Goal: Task Accomplishment & Management: Complete application form

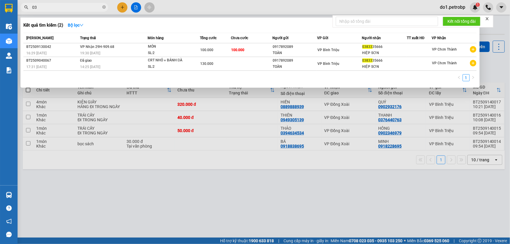
type input "0"
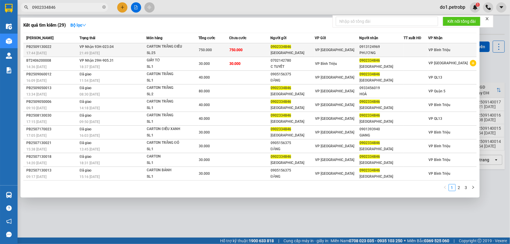
type input "0902334846"
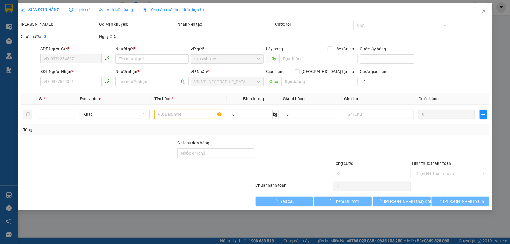
type input "0902334846"
type input "[GEOGRAPHIC_DATA]"
type input "0913124969"
type input "PHƯƠNG"
type input "750.000"
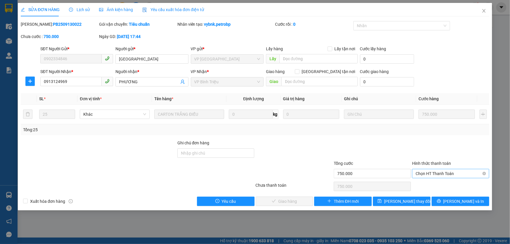
click at [450, 177] on span "Chọn HT Thanh Toán" at bounding box center [451, 173] width 70 height 9
click at [444, 184] on div "Tại văn phòng" at bounding box center [451, 185] width 70 height 6
type input "0"
click at [287, 203] on span "[PERSON_NAME] và Giao hàng" at bounding box center [295, 201] width 56 height 6
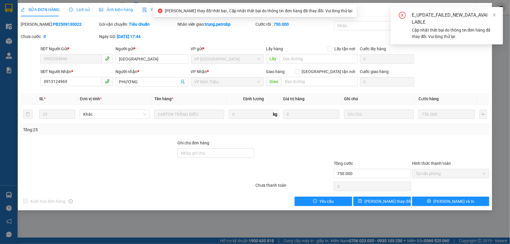
click at [462, 72] on div "SĐT Người Nhận * 0913124969 Người nhận * PHƯƠNG VP Nhận * VP Bình [PERSON_NAME]…" at bounding box center [264, 78] width 451 height 20
click at [494, 15] on icon "close" at bounding box center [495, 15] width 4 height 4
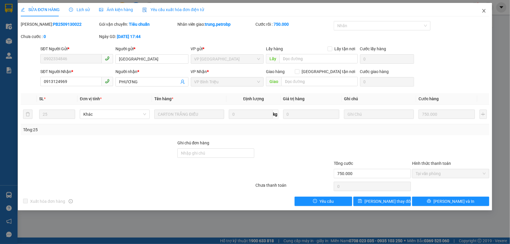
click at [486, 11] on icon "close" at bounding box center [484, 10] width 5 height 5
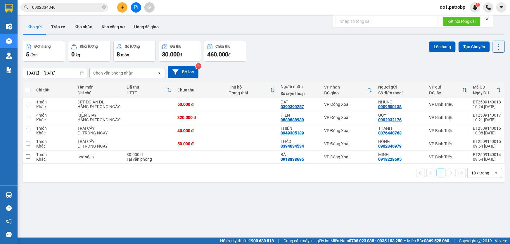
click at [32, 41] on button "Đơn hàng 5 đơn" at bounding box center [44, 51] width 42 height 21
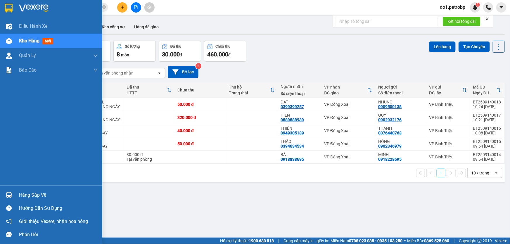
click at [32, 44] on span "Kho hàng" at bounding box center [29, 41] width 20 height 6
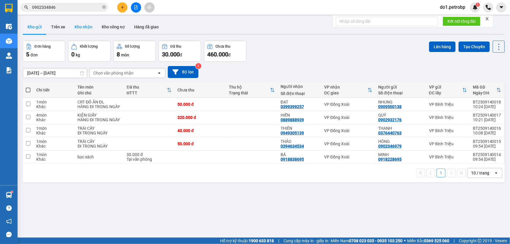
click at [77, 27] on button "Kho nhận" at bounding box center [83, 27] width 27 height 14
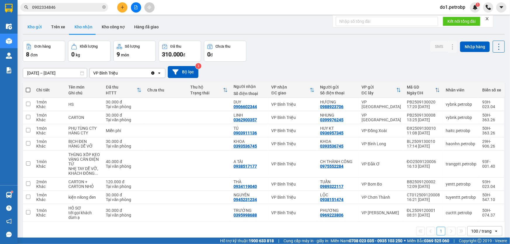
click at [35, 28] on button "Kho gửi" at bounding box center [35, 27] width 24 height 14
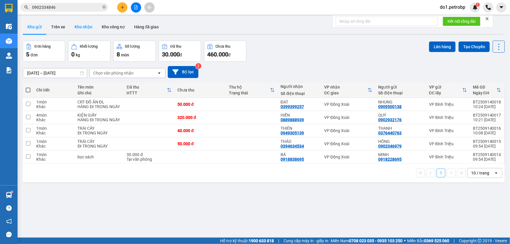
click at [75, 23] on button "Kho nhận" at bounding box center [83, 27] width 27 height 14
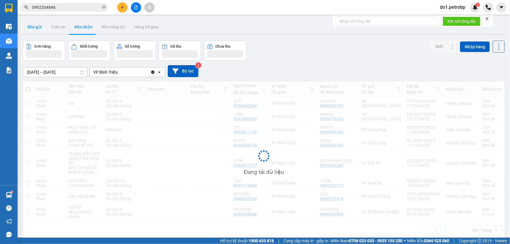
click at [35, 29] on button "Kho gửi" at bounding box center [35, 27] width 24 height 14
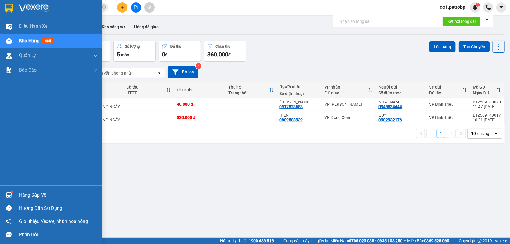
click at [11, 195] on img at bounding box center [9, 195] width 6 height 6
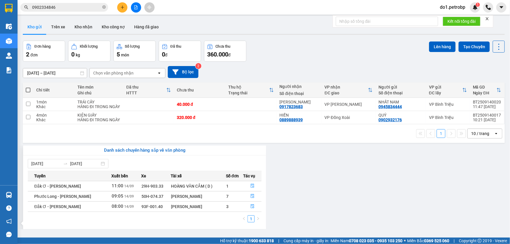
drag, startPoint x: 325, startPoint y: 167, endPoint x: 302, endPoint y: 164, distance: 23.4
click at [326, 168] on section "Kết quả tìm kiếm ( 29 ) Bộ lọc Mã ĐH Trạng thái Món hàng Tổng cước Chưa cước Ng…" at bounding box center [255, 122] width 510 height 244
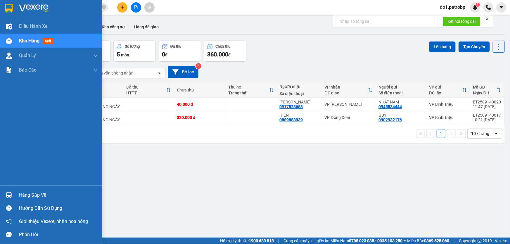
click at [23, 41] on span "Kho hàng" at bounding box center [29, 41] width 20 height 6
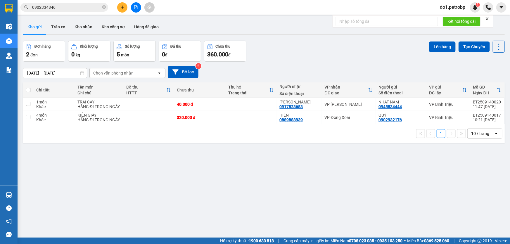
drag, startPoint x: 82, startPoint y: 28, endPoint x: 43, endPoint y: 36, distance: 39.7
click at [81, 28] on button "Kho nhận" at bounding box center [83, 27] width 27 height 14
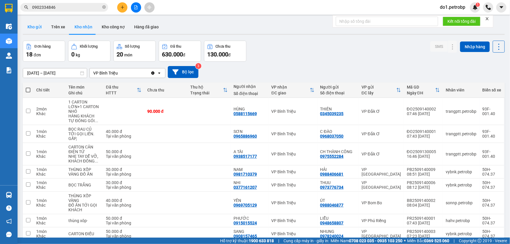
click at [32, 25] on button "Kho gửi" at bounding box center [35, 27] width 24 height 14
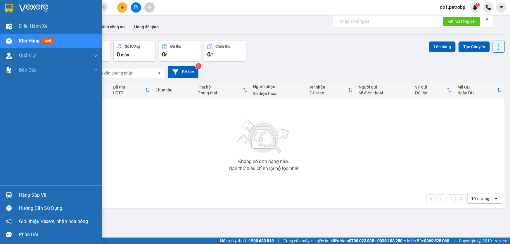
click at [25, 198] on div "Hàng sắp về" at bounding box center [58, 195] width 79 height 9
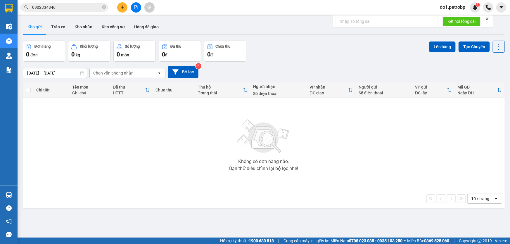
click at [346, 162] on section "Kết quả tìm kiếm ( 29 ) Bộ lọc Mã ĐH Trạng thái Món hàng Tổng cước Chưa cước Ng…" at bounding box center [255, 122] width 510 height 244
click at [346, 162] on div "Không có đơn hàng nào. Bạn thử điều chỉnh lại bộ lọc nhé!" at bounding box center [264, 144] width 476 height 88
click at [77, 28] on button "Kho nhận" at bounding box center [83, 27] width 27 height 14
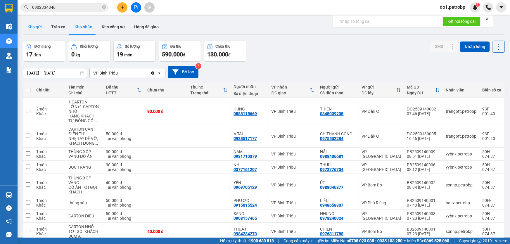
click at [38, 29] on button "Kho gửi" at bounding box center [35, 27] width 24 height 14
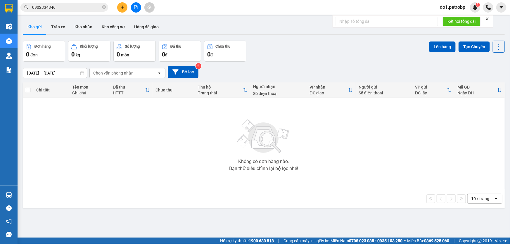
click at [63, 9] on input "0902334846" at bounding box center [66, 7] width 69 height 6
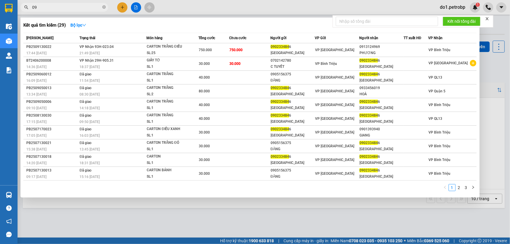
type input "0"
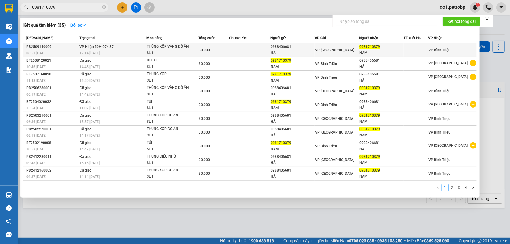
type input "0981710379"
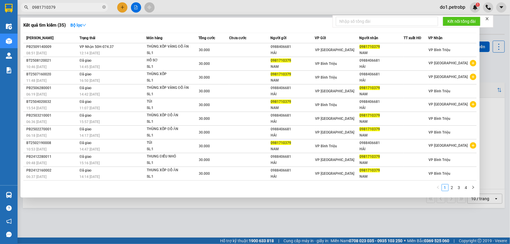
click at [145, 46] on td "VP Nhận 50H-074.37 12:14 [DATE]" at bounding box center [112, 50] width 68 height 14
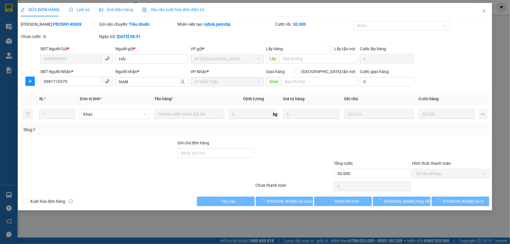
type input "0988406681"
type input "HẢI"
type input "0981710379"
type input "NAM"
type input "30.000"
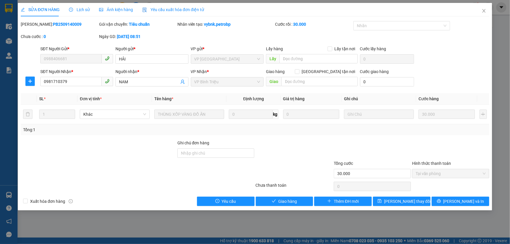
click at [272, 195] on div "Total Paid Fee 30.000 Total UnPaid Fee 0 Cash Collection Total Fee Mã ĐH: PB250…" at bounding box center [255, 113] width 469 height 185
click at [273, 197] on button "Giao hàng" at bounding box center [285, 201] width 58 height 9
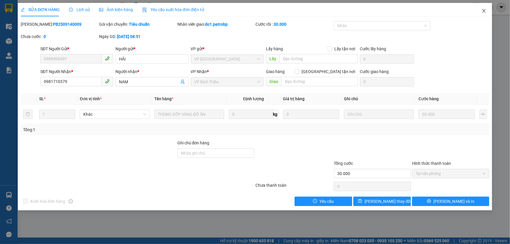
click at [482, 9] on icon "close" at bounding box center [484, 10] width 5 height 5
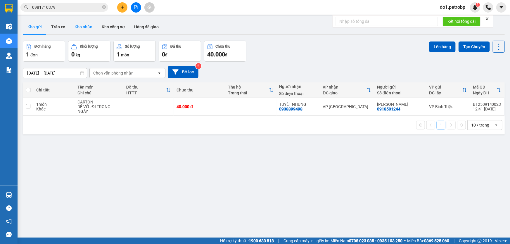
click at [85, 27] on button "Kho nhận" at bounding box center [83, 27] width 27 height 14
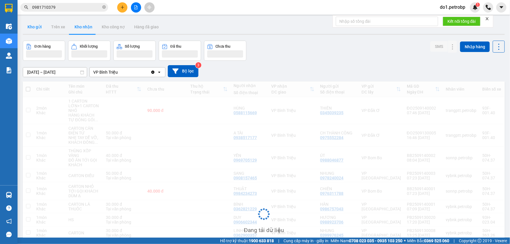
click at [37, 27] on button "Kho gửi" at bounding box center [35, 27] width 24 height 14
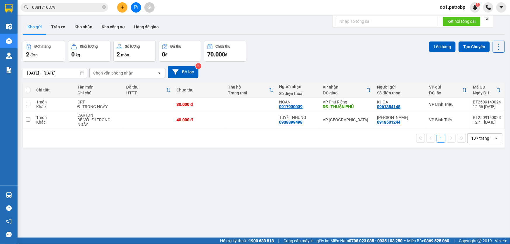
click at [59, 8] on input "0981710379" at bounding box center [66, 7] width 69 height 6
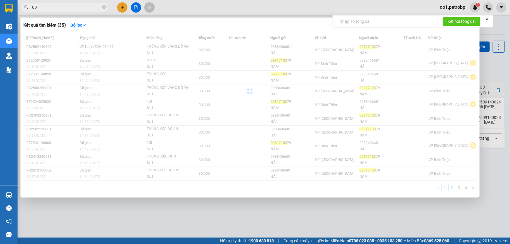
type input "0"
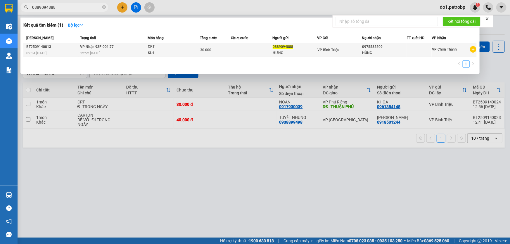
type input "0889094888"
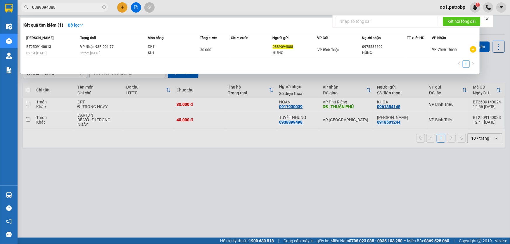
click at [202, 55] on td "30.000" at bounding box center [215, 50] width 31 height 14
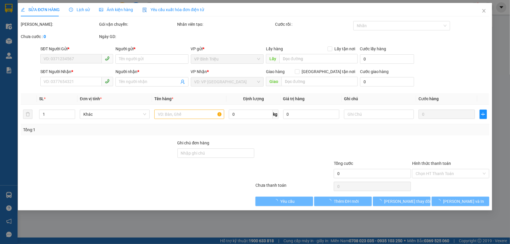
type input "0889094888"
type input "HƯNG"
type input "0975585509"
type input "HÙNG"
type input "30.000"
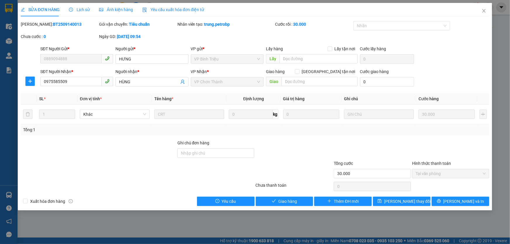
click at [177, 230] on div "SỬA ĐƠN HÀNG Lịch sử Ảnh kiện hàng Yêu cầu xuất hóa đơn điện tử Total Paid Fee …" at bounding box center [255, 122] width 510 height 244
click at [483, 175] on span "Tại văn phòng" at bounding box center [451, 173] width 70 height 9
click at [459, 158] on div at bounding box center [451, 150] width 78 height 20
click at [455, 149] on div at bounding box center [451, 150] width 78 height 20
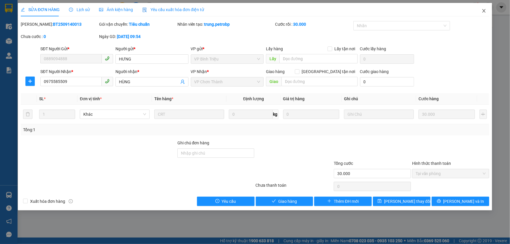
click at [486, 12] on icon "close" at bounding box center [484, 10] width 5 height 5
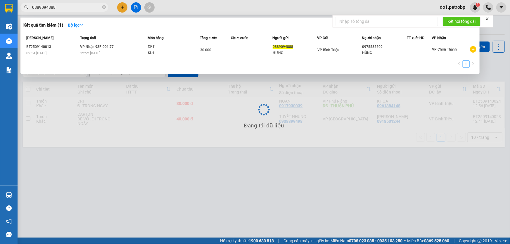
drag, startPoint x: 85, startPoint y: 7, endPoint x: 88, endPoint y: 8, distance: 3.1
click at [85, 7] on input "0889094888" at bounding box center [66, 7] width 69 height 6
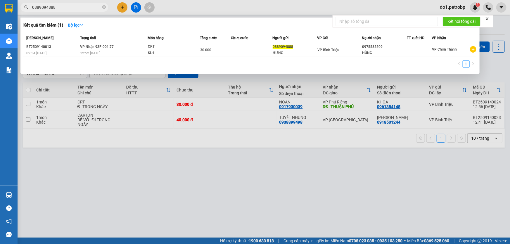
click at [168, 155] on div at bounding box center [255, 122] width 510 height 244
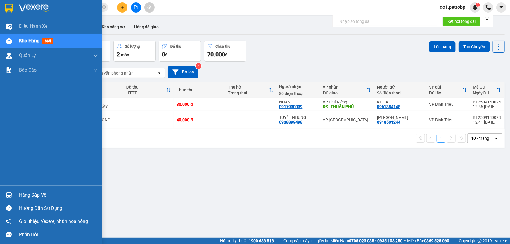
click at [28, 43] on span "Kho hàng" at bounding box center [29, 41] width 20 height 6
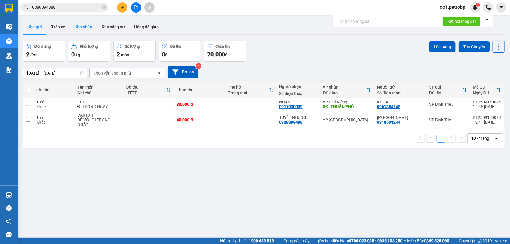
click at [80, 28] on button "Kho nhận" at bounding box center [83, 27] width 27 height 14
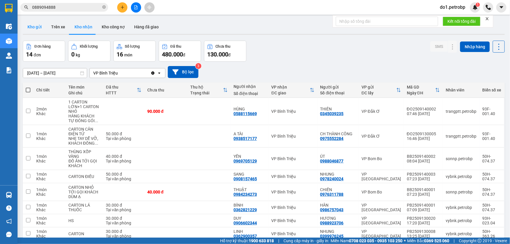
click at [32, 29] on button "Kho gửi" at bounding box center [35, 27] width 24 height 14
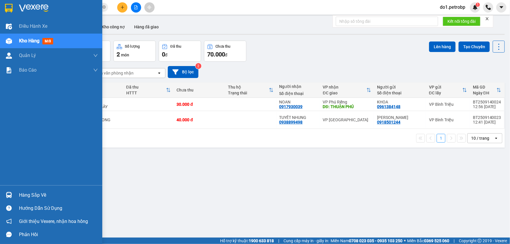
click at [20, 196] on div "Hàng sắp về" at bounding box center [58, 195] width 79 height 9
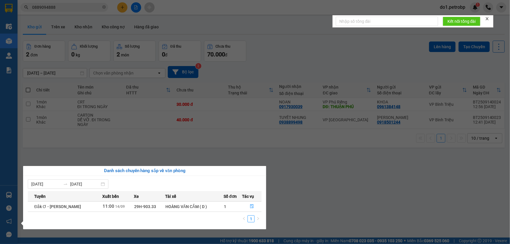
click at [281, 175] on section "Kết quả tìm kiếm ( 1 ) Bộ lọc Mã ĐH Trạng thái Món hàng Tổng cước Chưa cước Ngư…" at bounding box center [255, 122] width 510 height 244
